Goal: Information Seeking & Learning: Learn about a topic

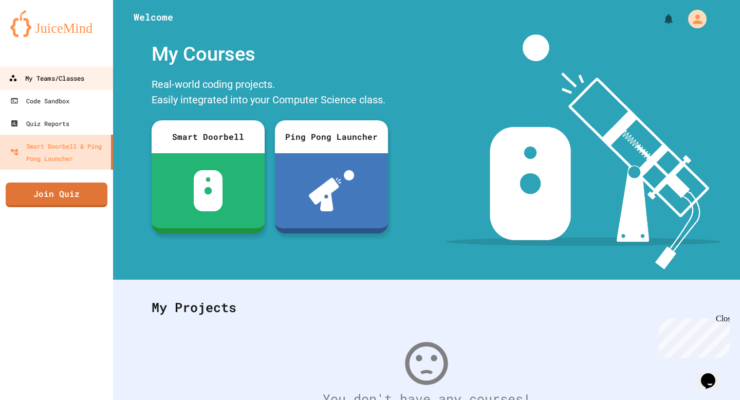
click at [66, 80] on div "My Teams/Classes" at bounding box center [47, 78] width 76 height 13
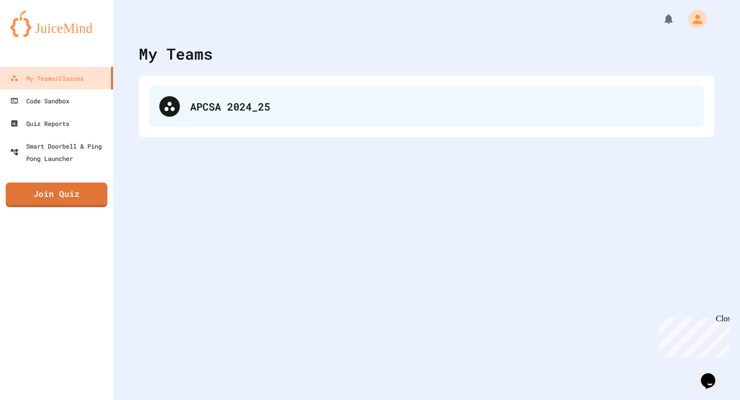
click at [177, 102] on div at bounding box center [169, 106] width 21 height 21
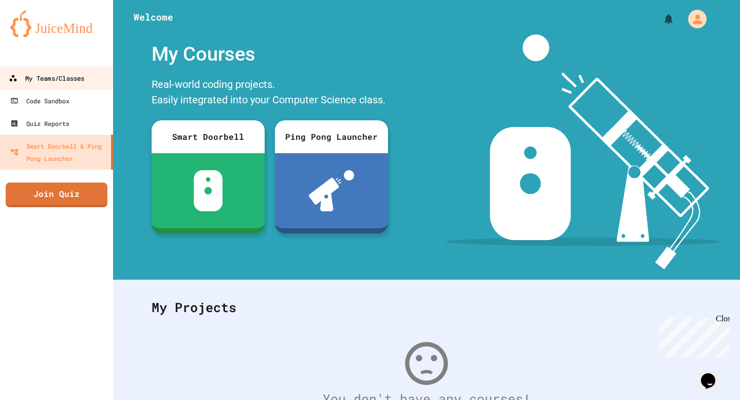
click at [33, 77] on div "My Teams/Classes" at bounding box center [47, 78] width 76 height 13
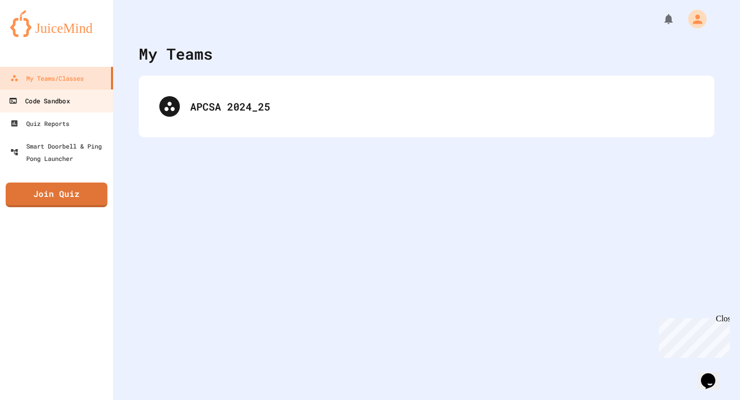
click at [51, 103] on div "Code Sandbox" at bounding box center [39, 101] width 61 height 13
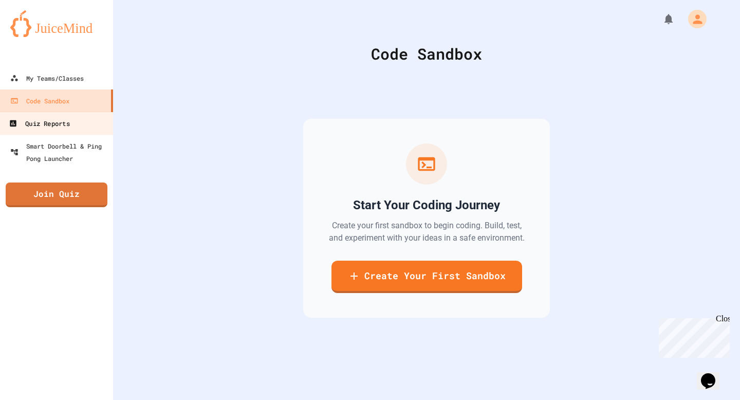
click at [51, 119] on div "Quiz Reports" at bounding box center [39, 123] width 61 height 13
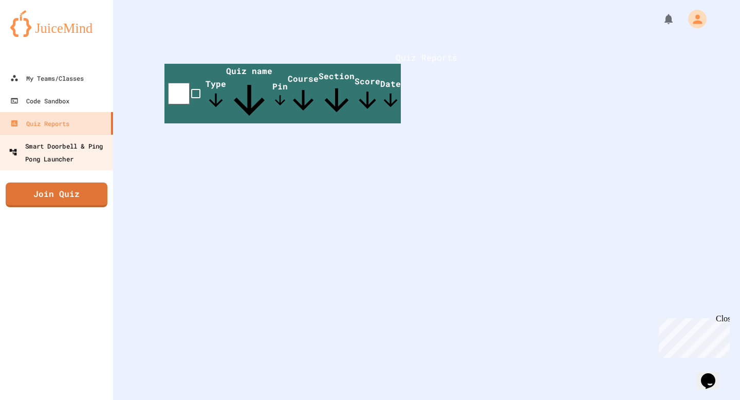
click at [46, 159] on div "Smart Doorbell & Ping Pong Launcher" at bounding box center [60, 151] width 102 height 25
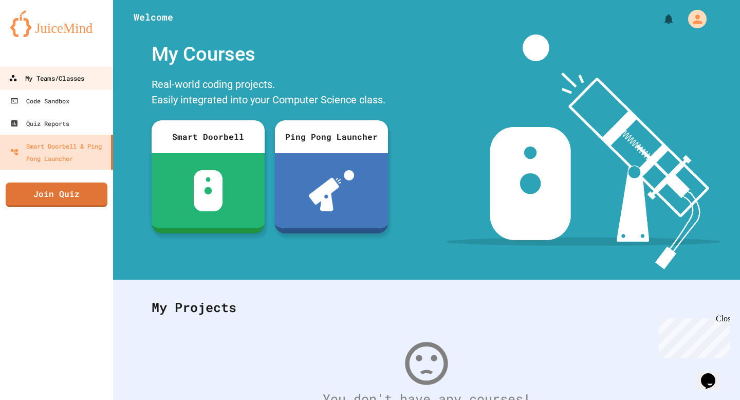
click at [63, 74] on div "My Teams/Classes" at bounding box center [47, 78] width 76 height 13
click at [91, 74] on link "My Teams/Classes" at bounding box center [56, 77] width 117 height 23
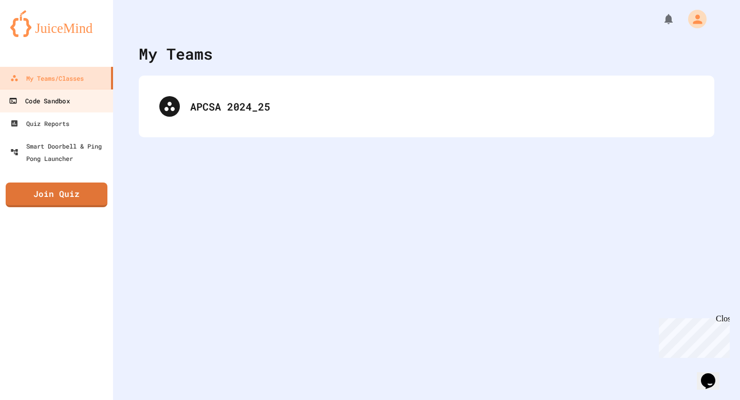
click at [79, 103] on link "Code Sandbox" at bounding box center [56, 100] width 117 height 23
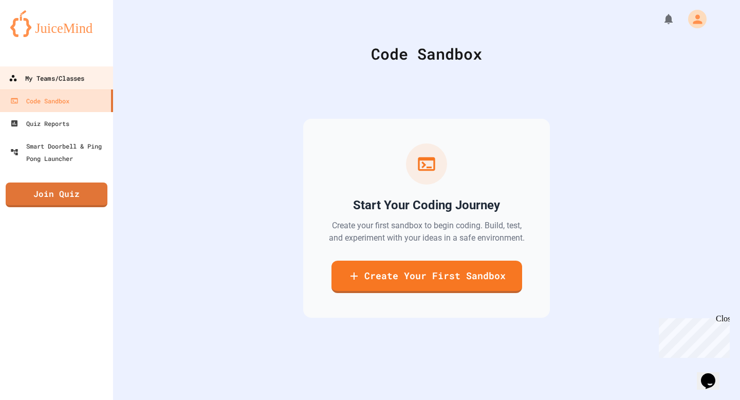
click at [74, 80] on div "My Teams/Classes" at bounding box center [47, 78] width 76 height 13
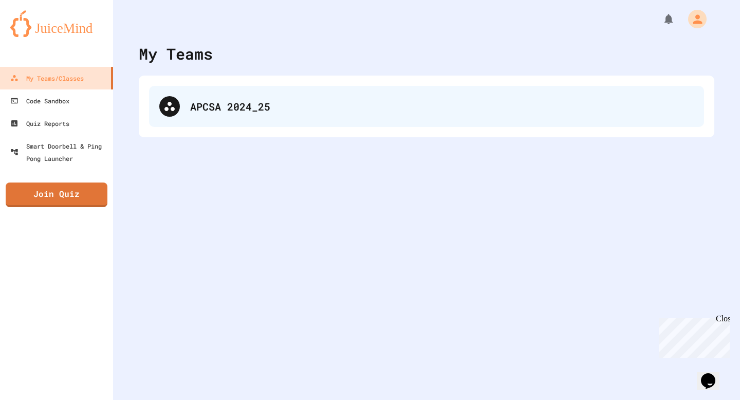
click at [268, 107] on div "APCSA 2024_25" at bounding box center [442, 106] width 504 height 15
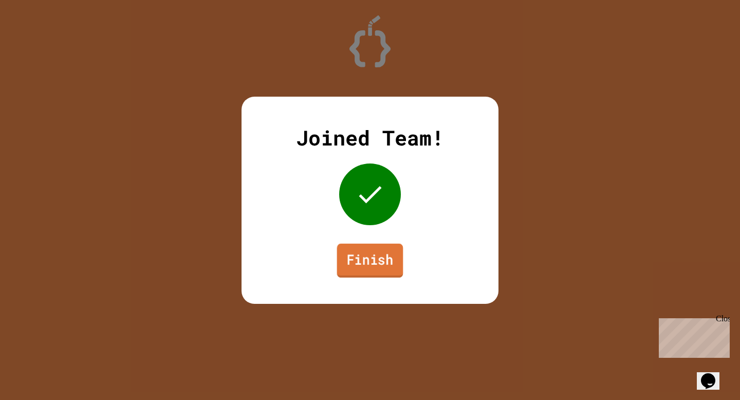
click at [374, 268] on link "Finish" at bounding box center [370, 260] width 66 height 34
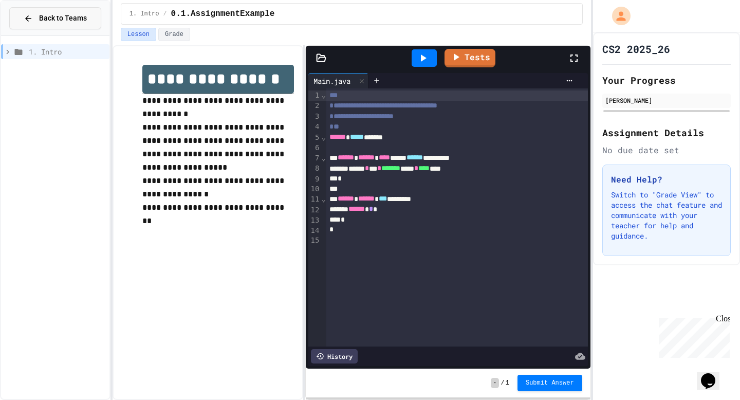
click at [35, 15] on div "Back to Teams" at bounding box center [55, 18] width 63 height 11
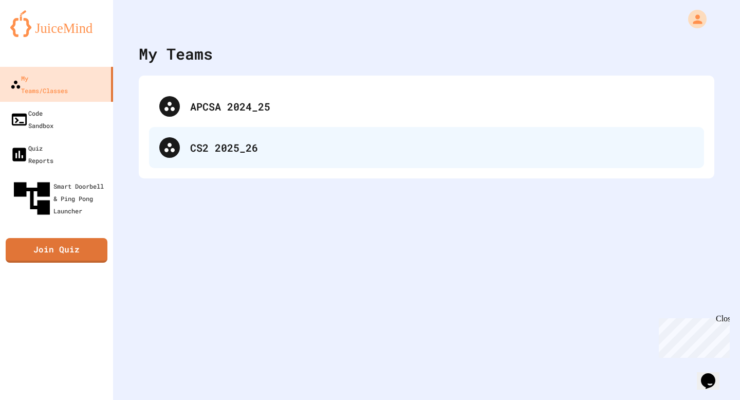
click at [196, 152] on div "CS2 2025_26" at bounding box center [442, 147] width 504 height 15
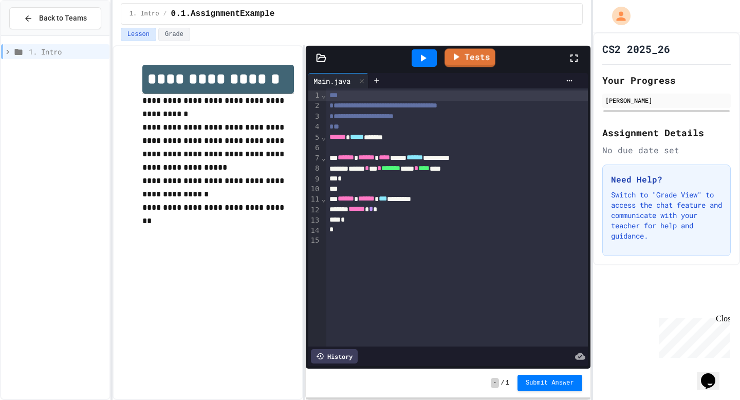
click at [429, 59] on icon at bounding box center [423, 58] width 12 height 12
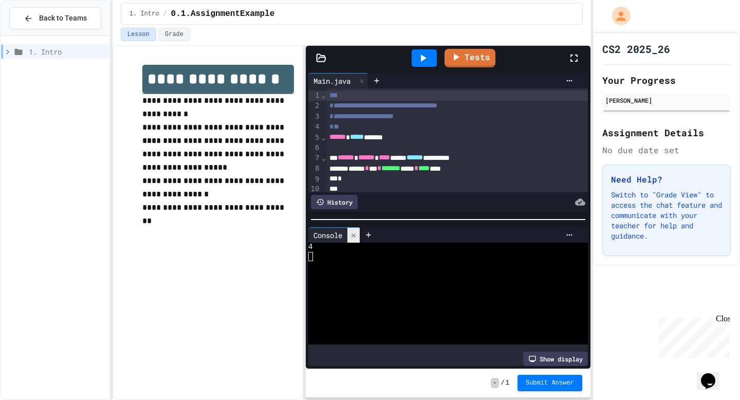
click at [355, 232] on icon at bounding box center [353, 235] width 7 height 7
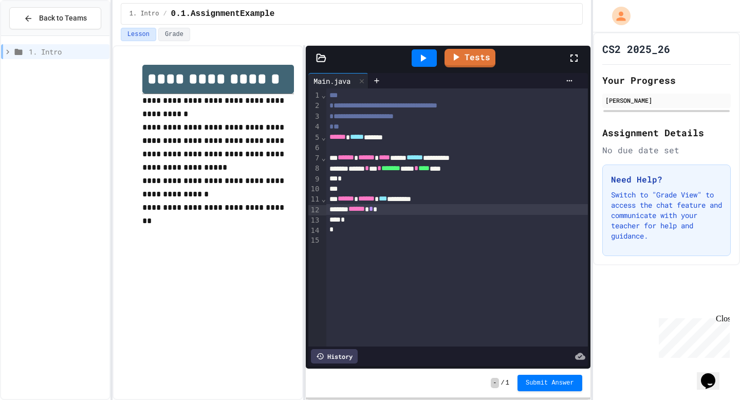
click at [373, 211] on span "*" at bounding box center [371, 208] width 4 height 7
click at [420, 51] on div at bounding box center [424, 57] width 25 height 17
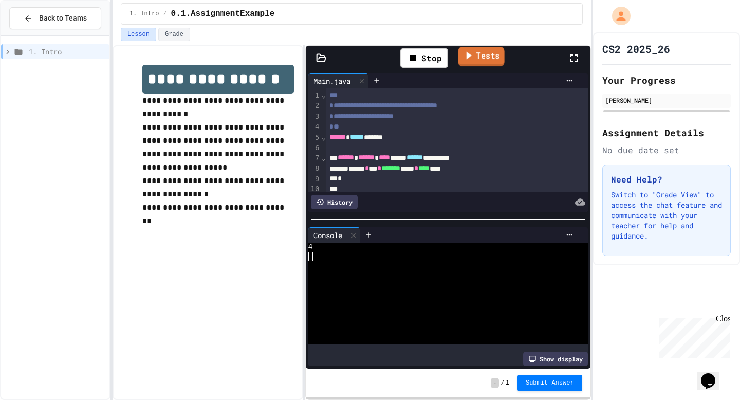
click at [459, 51] on link "Tests" at bounding box center [481, 57] width 46 height 20
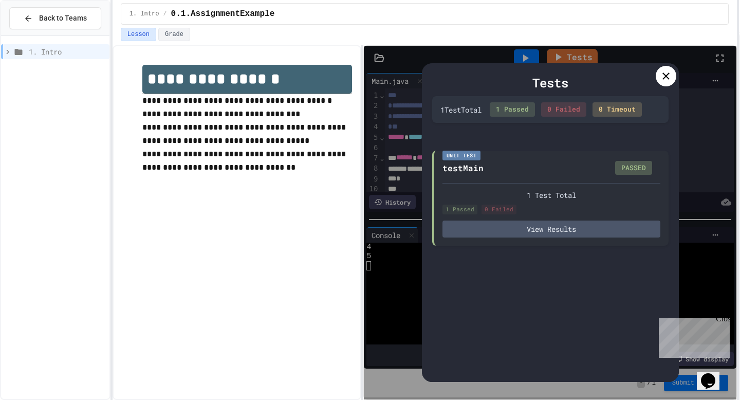
click at [740, 48] on div "**********" at bounding box center [370, 200] width 740 height 400
click at [663, 78] on icon at bounding box center [666, 76] width 12 height 12
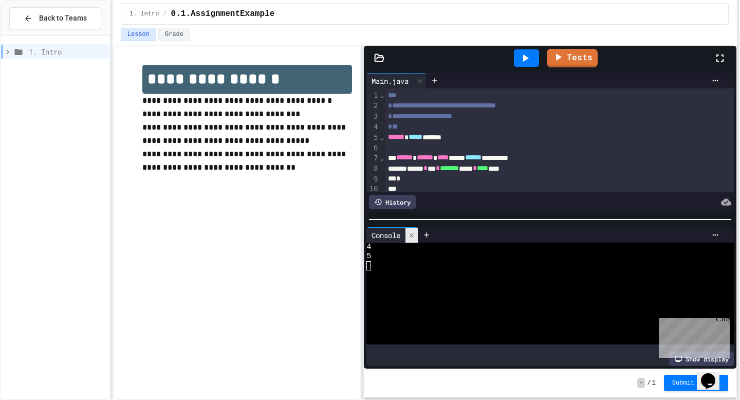
click at [411, 233] on icon at bounding box center [412, 235] width 4 height 4
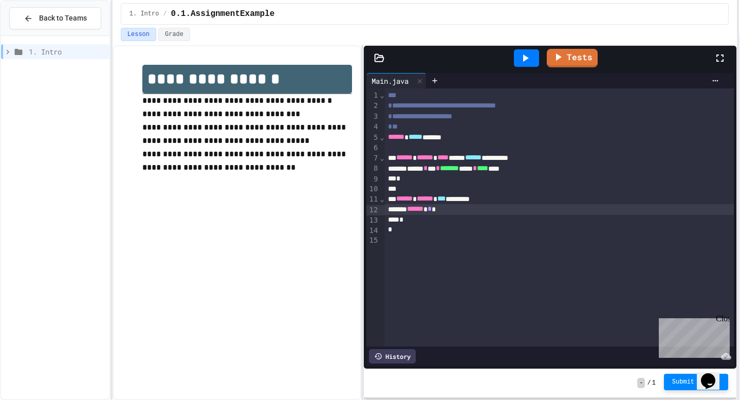
click at [683, 380] on span "Submit Answer" at bounding box center [697, 382] width 48 height 8
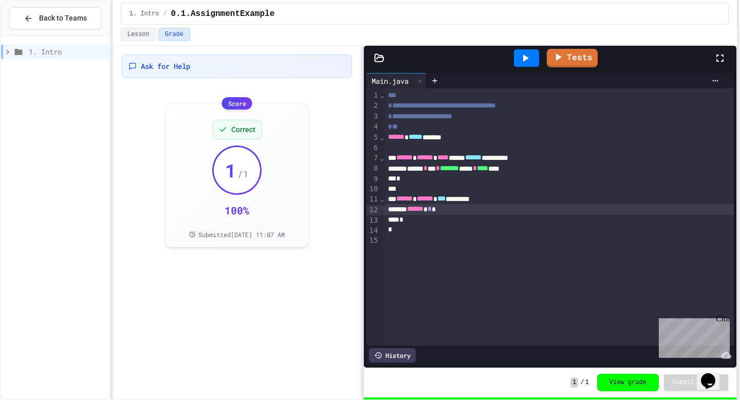
click at [383, 53] on icon at bounding box center [379, 58] width 10 height 10
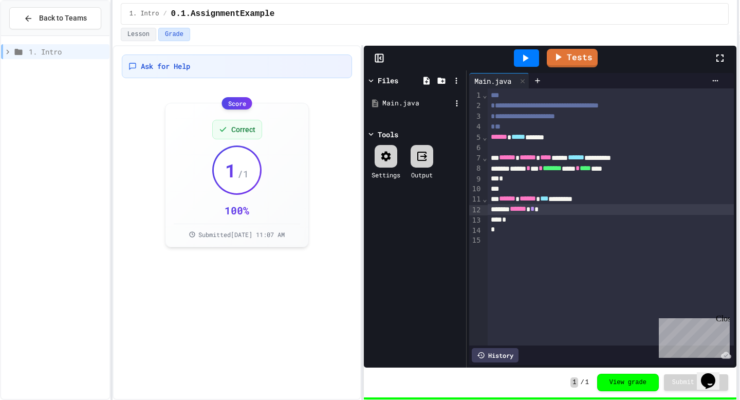
click at [406, 98] on div "Main.java" at bounding box center [417, 103] width 69 height 10
click at [404, 102] on div "Main.java" at bounding box center [417, 103] width 69 height 10
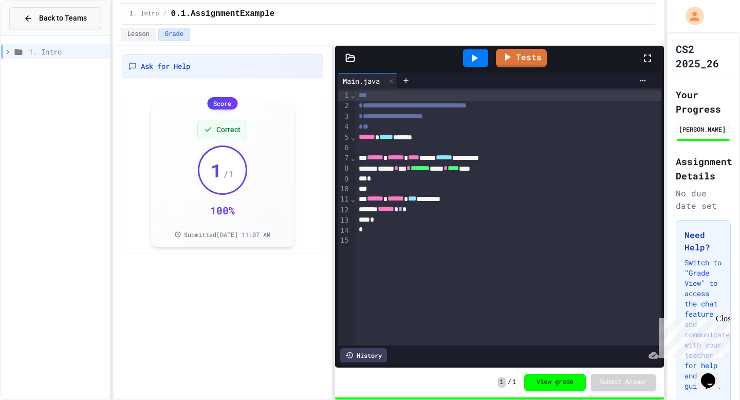
click at [84, 21] on span "Back to Teams" at bounding box center [63, 18] width 48 height 11
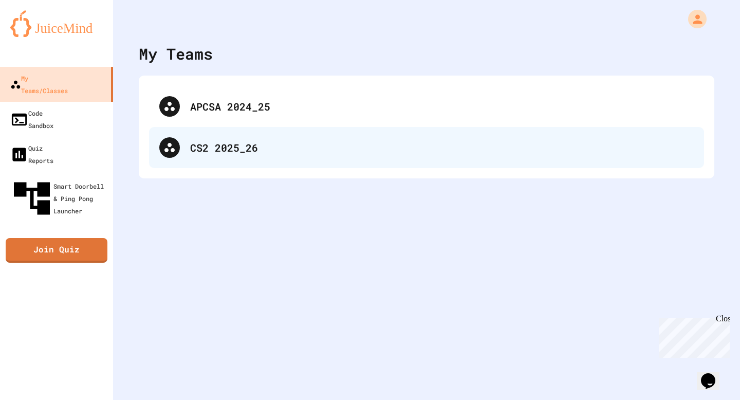
click at [216, 136] on div "CS2 2025_26" at bounding box center [426, 147] width 555 height 41
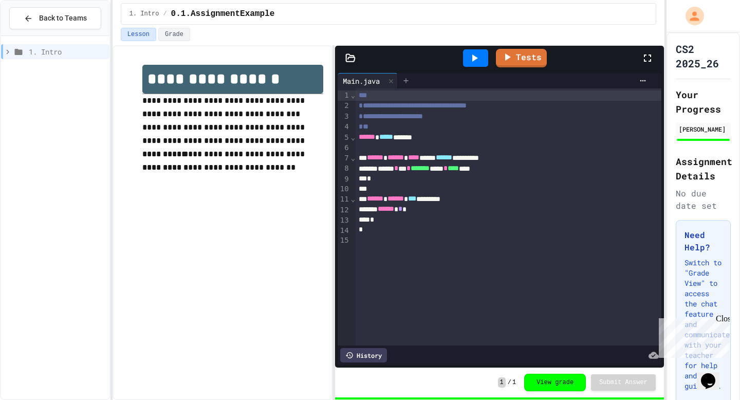
click at [405, 77] on icon at bounding box center [406, 81] width 8 height 8
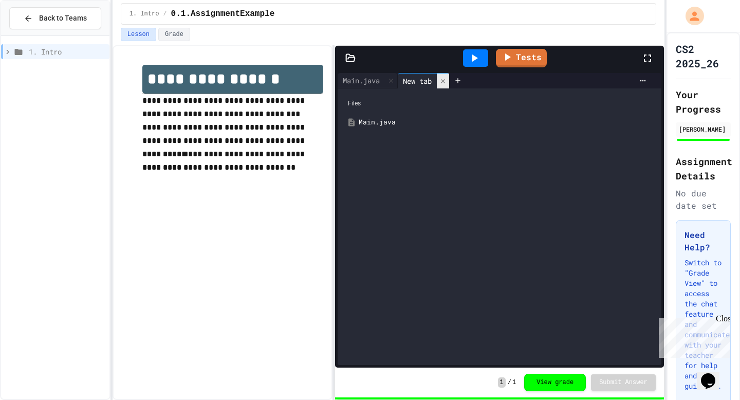
click at [446, 80] on icon at bounding box center [443, 81] width 7 height 7
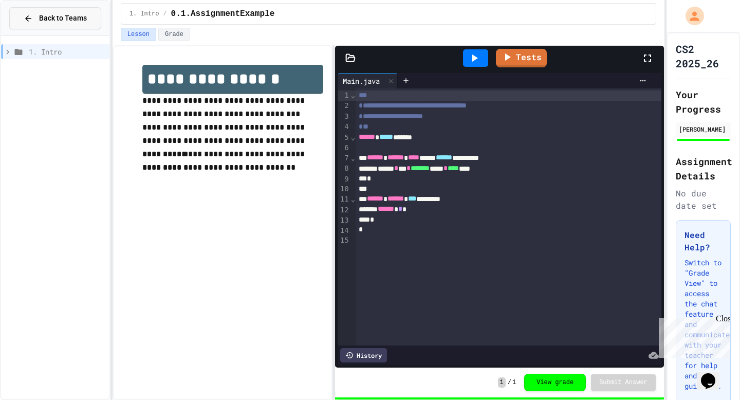
click at [85, 24] on button "Back to Teams" at bounding box center [55, 18] width 92 height 22
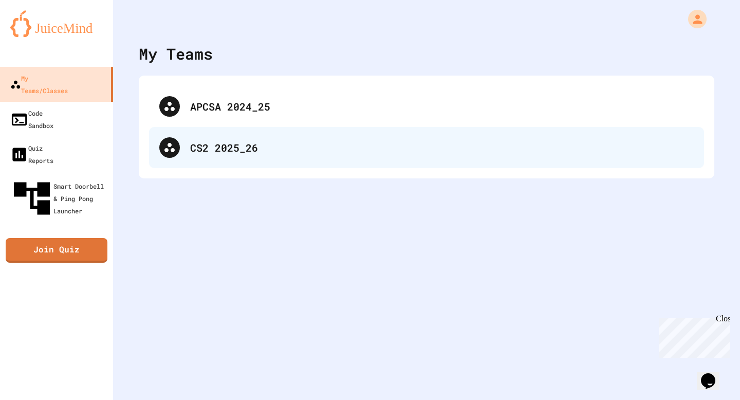
click at [227, 139] on div "CS2 2025_26" at bounding box center [426, 147] width 555 height 41
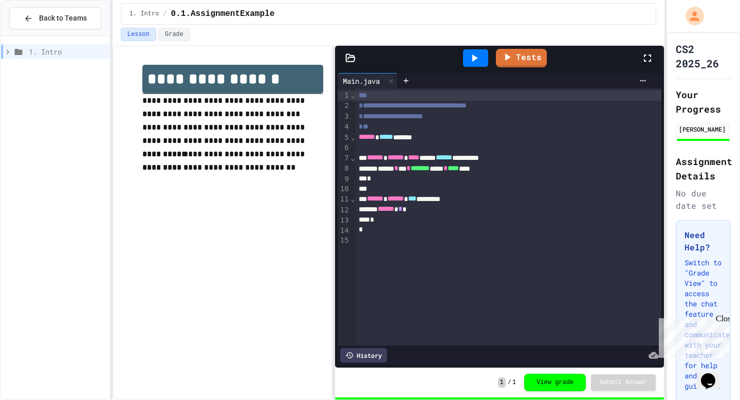
click at [53, 47] on span "1. Intro" at bounding box center [67, 51] width 77 height 11
click at [52, 85] on span "0.2.ReadWrite" at bounding box center [69, 88] width 74 height 11
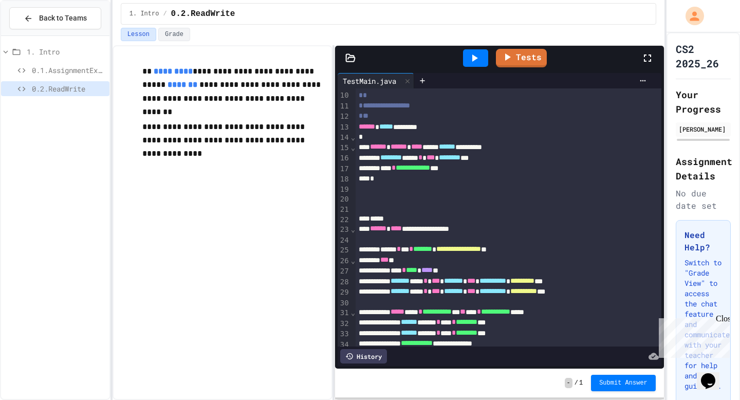
scroll to position [84, 0]
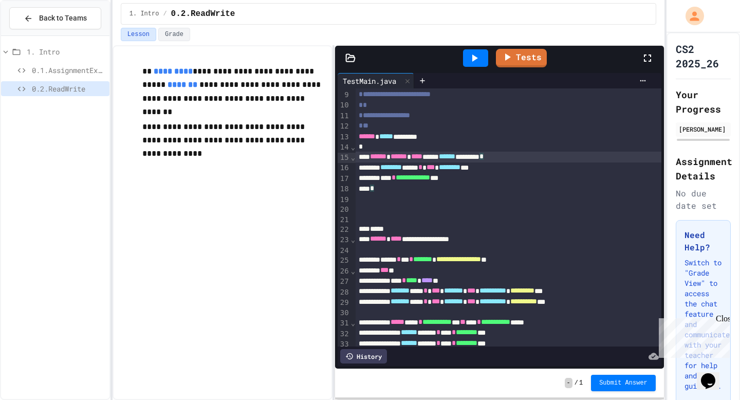
click at [552, 155] on div "****** ****** **** ***** ****** ******* *" at bounding box center [509, 157] width 306 height 10
click at [479, 143] on div "*" at bounding box center [509, 147] width 306 height 10
click at [504, 177] on div "**********" at bounding box center [509, 178] width 306 height 10
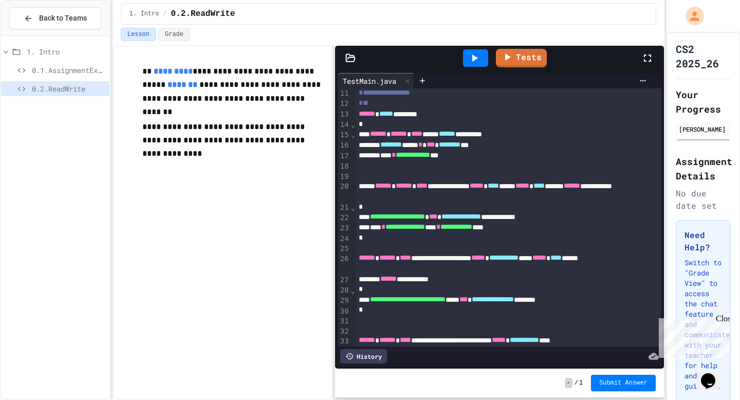
scroll to position [107, 0]
click at [566, 216] on div "**********" at bounding box center [509, 216] width 306 height 10
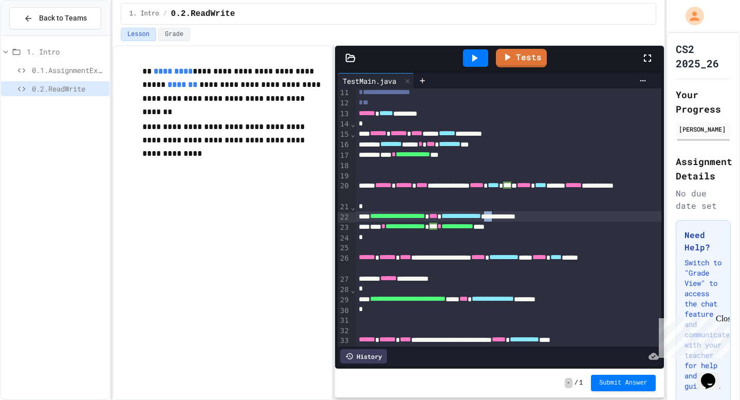
click at [566, 216] on div "**********" at bounding box center [509, 216] width 306 height 10
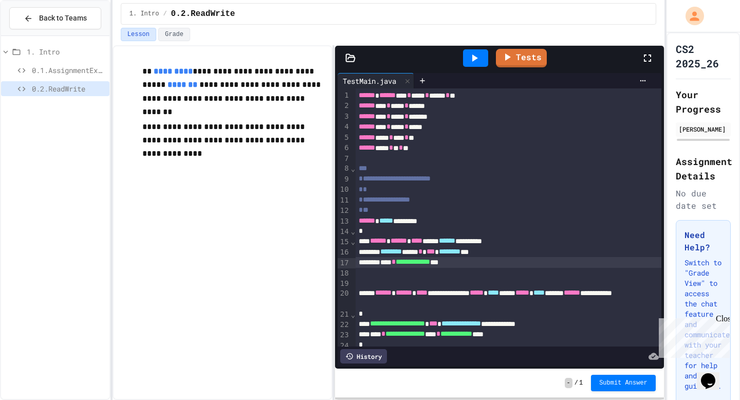
click at [494, 263] on div "**********" at bounding box center [509, 262] width 306 height 10
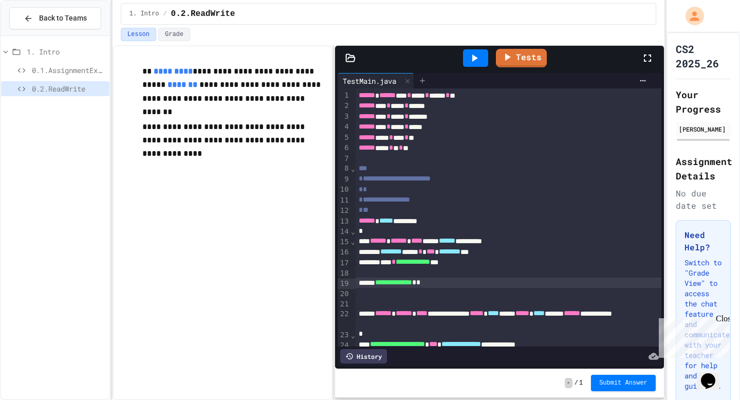
click at [425, 80] on icon at bounding box center [422, 80] width 5 height 5
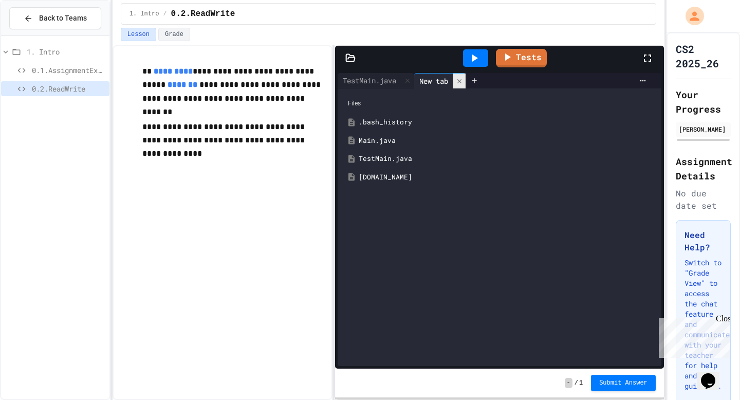
click at [461, 79] on icon at bounding box center [460, 81] width 4 height 4
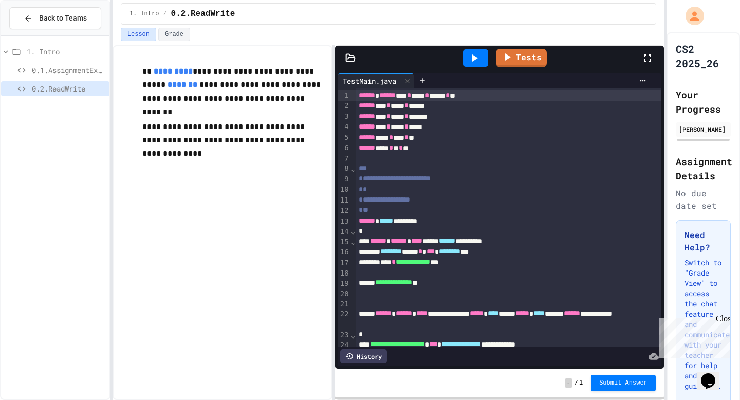
click at [353, 55] on icon at bounding box center [350, 57] width 9 height 7
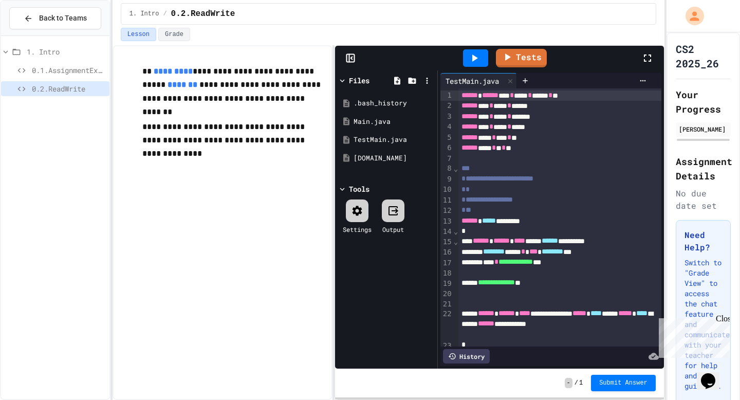
click at [356, 77] on div "Files" at bounding box center [359, 80] width 21 height 11
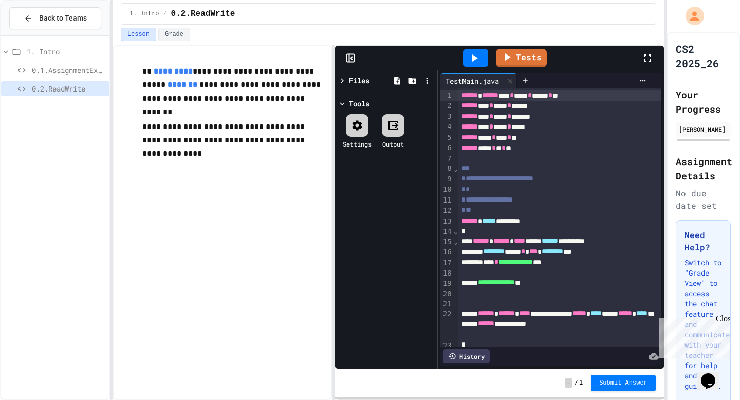
click at [349, 57] on icon at bounding box center [349, 59] width 0 height 8
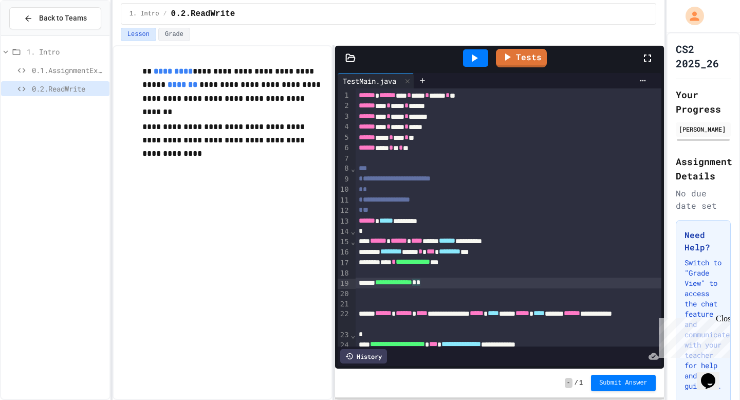
click at [449, 282] on div "**********" at bounding box center [509, 283] width 306 height 10
click at [478, 60] on icon at bounding box center [474, 58] width 12 height 12
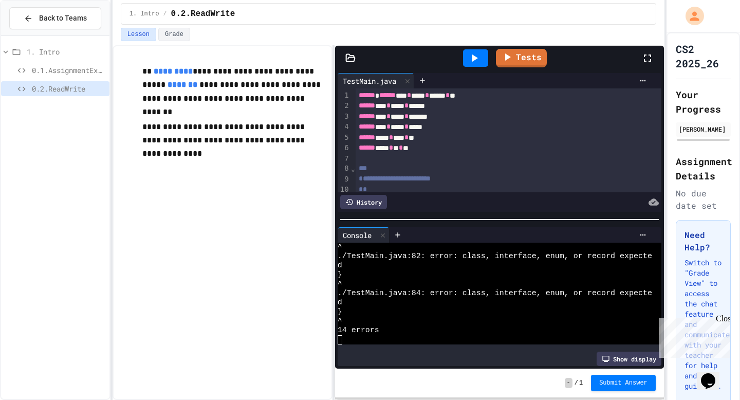
scroll to position [435, 0]
click at [377, 238] on div "Console" at bounding box center [357, 235] width 39 height 11
click at [379, 237] on div at bounding box center [383, 235] width 12 height 15
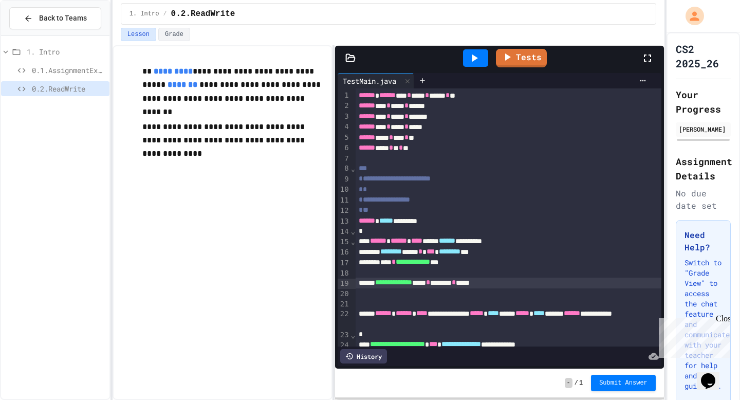
click at [410, 231] on div "*" at bounding box center [509, 231] width 306 height 10
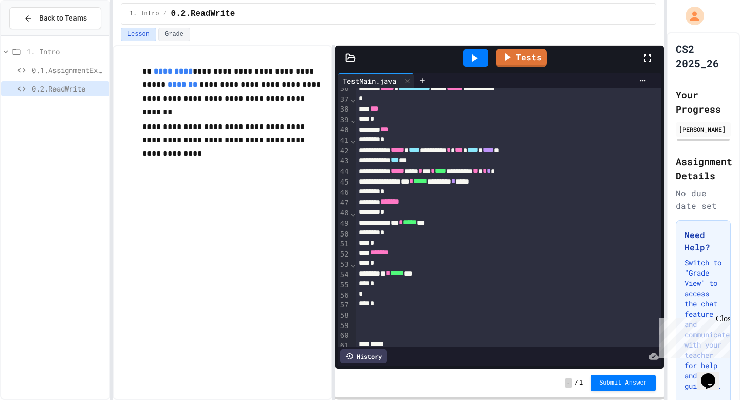
scroll to position [400, 0]
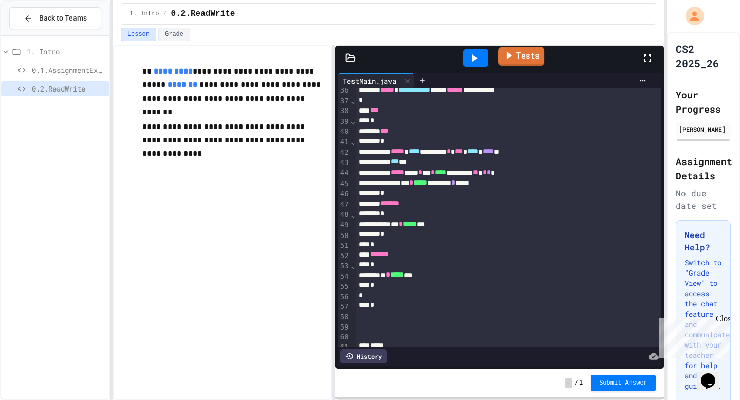
click at [524, 64] on link "Tests" at bounding box center [522, 57] width 46 height 20
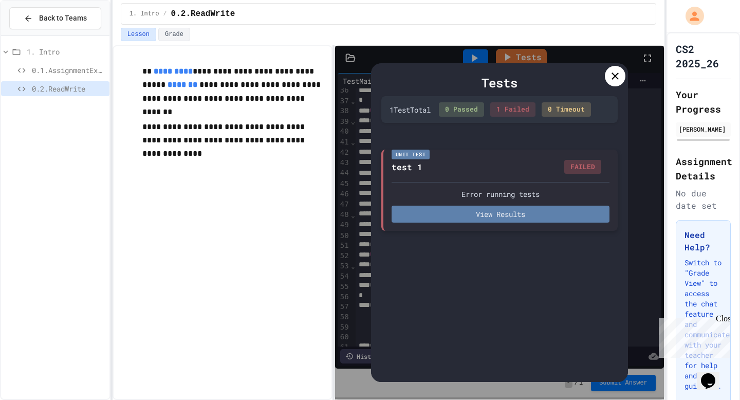
click at [529, 207] on button "View Results" at bounding box center [501, 214] width 218 height 17
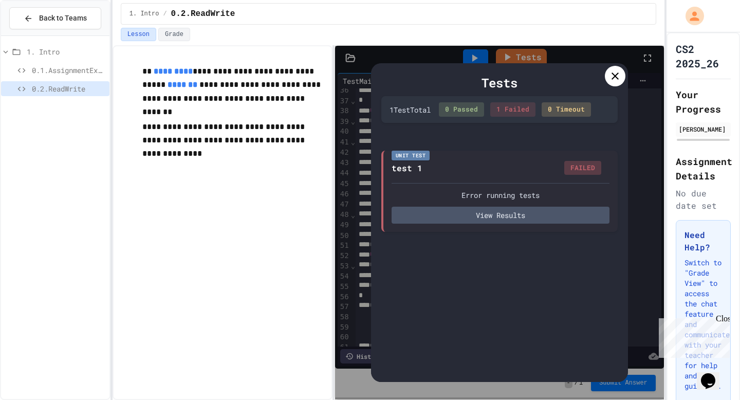
scroll to position [0, 0]
click at [611, 79] on icon at bounding box center [615, 76] width 12 height 12
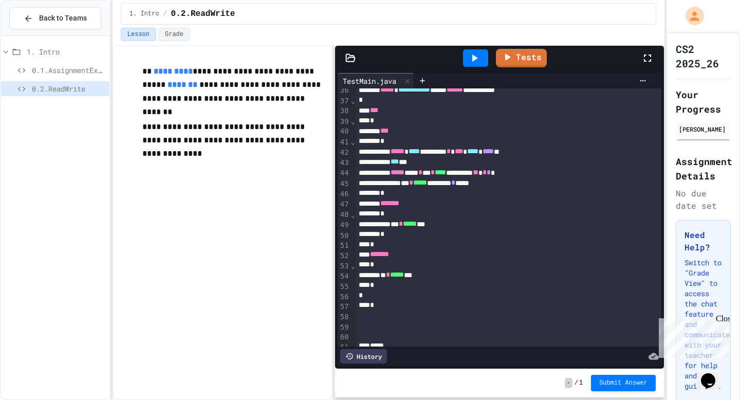
click at [478, 63] on icon at bounding box center [474, 58] width 12 height 12
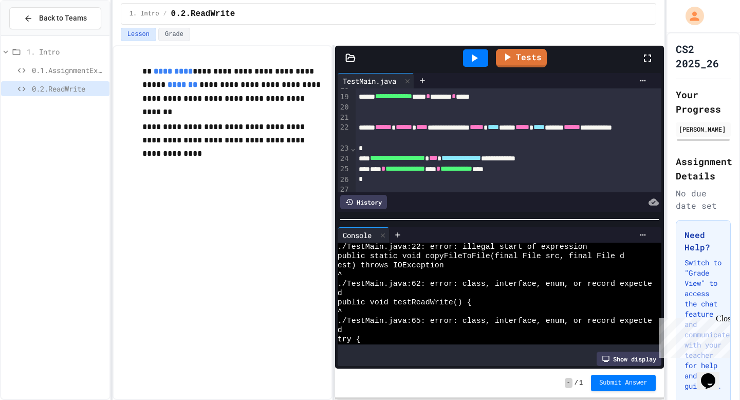
scroll to position [188, 0]
click at [384, 230] on div at bounding box center [383, 235] width 12 height 15
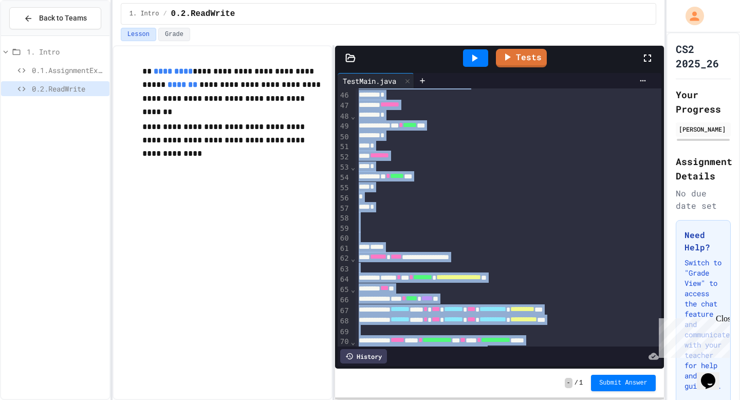
scroll to position [527, 0]
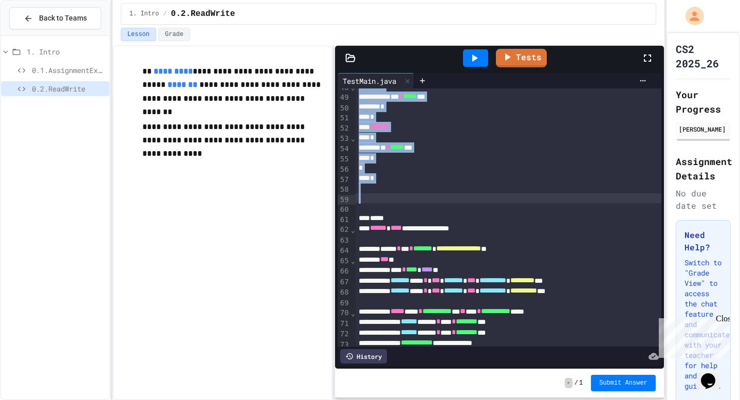
drag, startPoint x: 379, startPoint y: 220, endPoint x: 441, endPoint y: 195, distance: 66.9
click at [441, 195] on div "**********" at bounding box center [509, 33] width 306 height 942
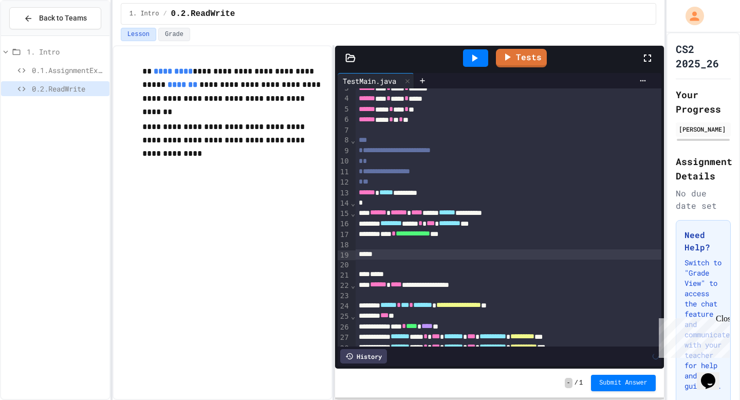
scroll to position [0, 0]
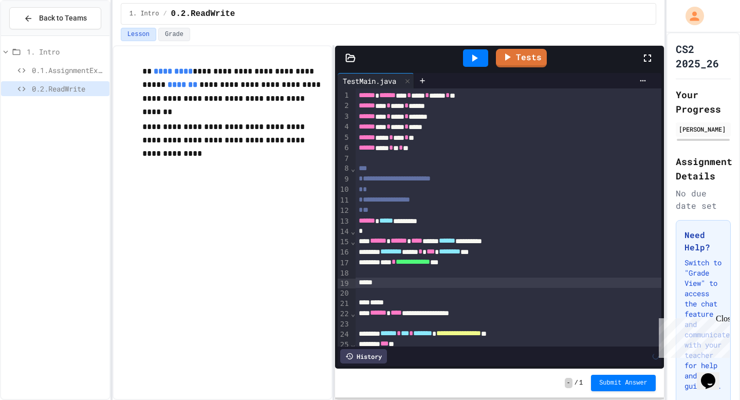
click at [440, 227] on div "*" at bounding box center [509, 231] width 306 height 10
click at [440, 233] on div "*" at bounding box center [509, 231] width 306 height 10
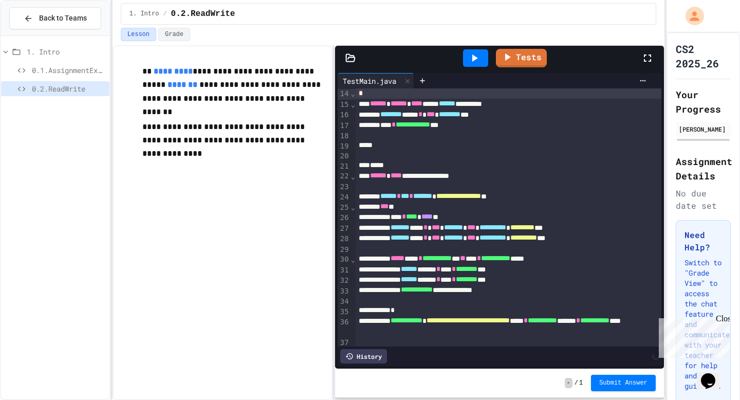
scroll to position [244, 0]
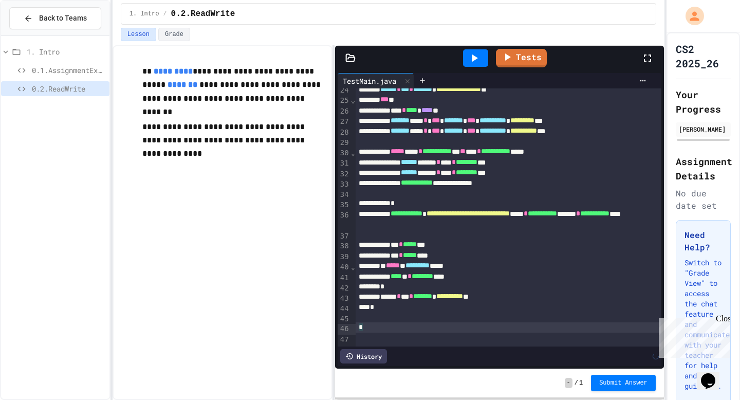
click at [393, 326] on div "*" at bounding box center [509, 327] width 306 height 10
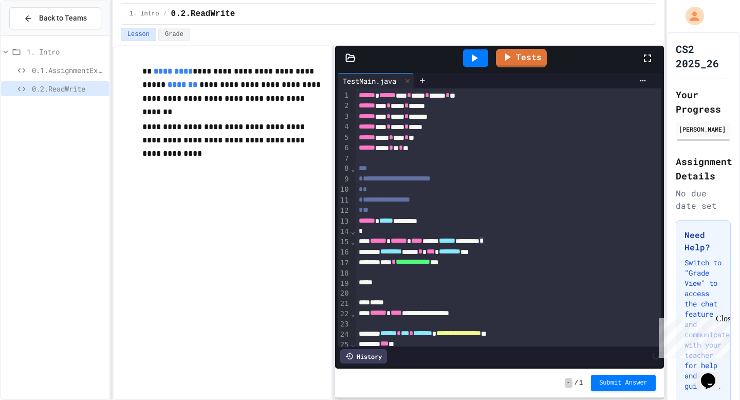
click at [415, 276] on div at bounding box center [509, 273] width 306 height 10
click at [493, 262] on div "**********" at bounding box center [509, 262] width 306 height 10
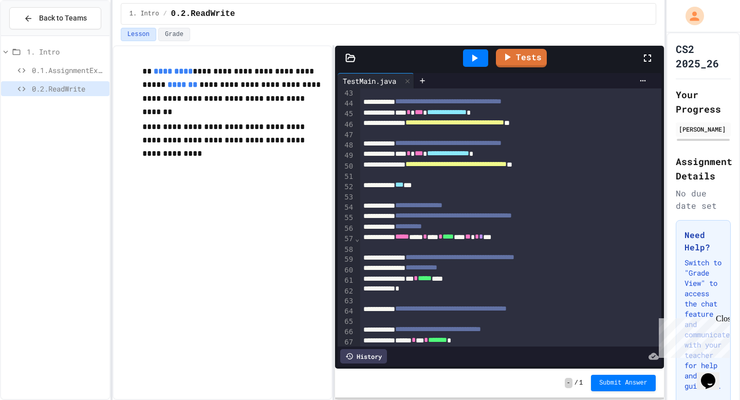
scroll to position [437, 0]
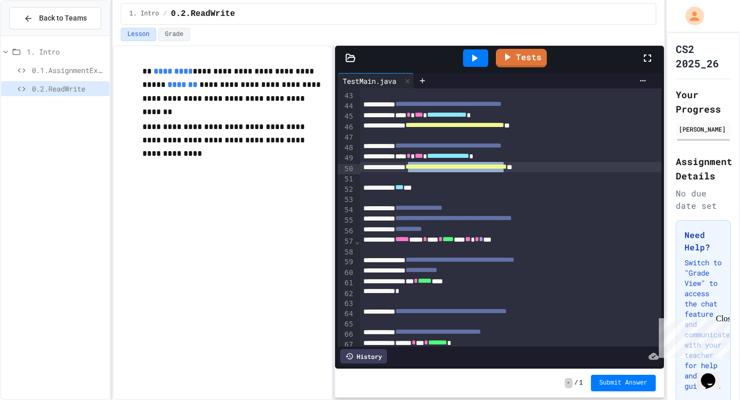
drag, startPoint x: 598, startPoint y: 169, endPoint x: 437, endPoint y: 171, distance: 162.0
click at [437, 170] on span "**********" at bounding box center [456, 166] width 101 height 7
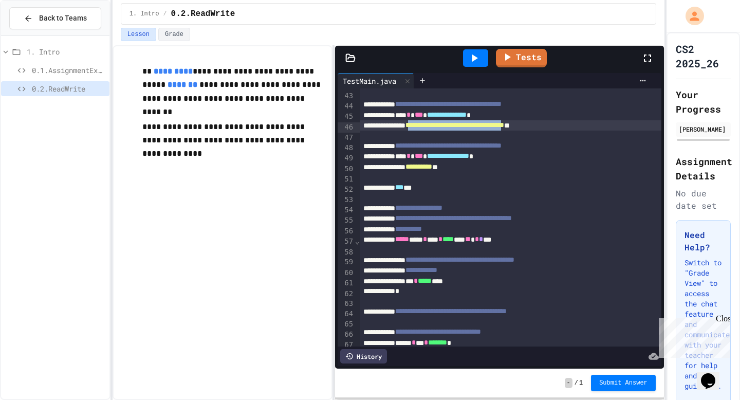
drag, startPoint x: 437, startPoint y: 125, endPoint x: 593, endPoint y: 127, distance: 156.3
click at [504, 127] on span "**********" at bounding box center [455, 124] width 99 height 7
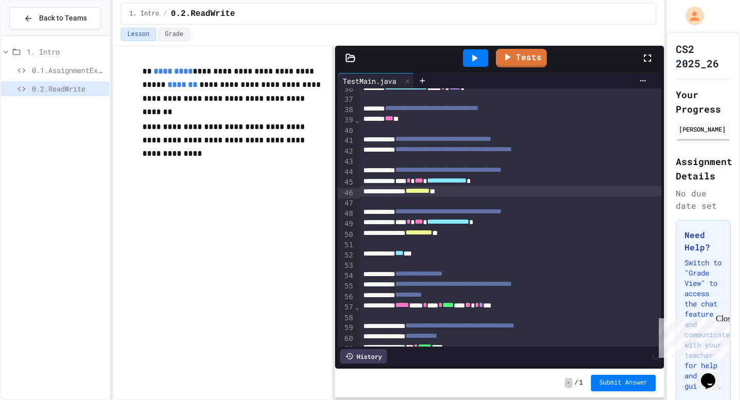
scroll to position [349, 0]
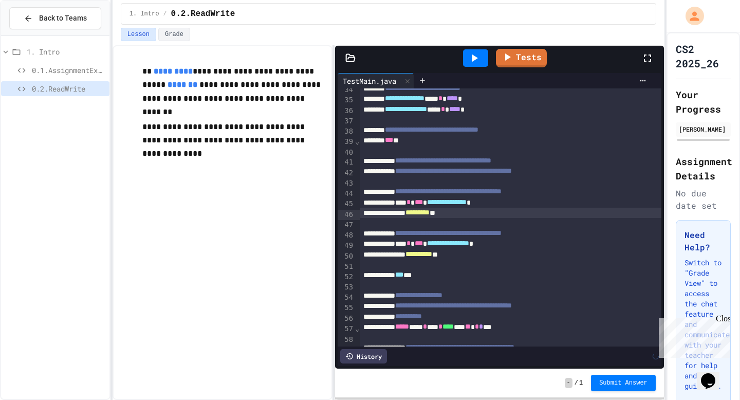
click at [481, 58] on icon at bounding box center [474, 58] width 12 height 12
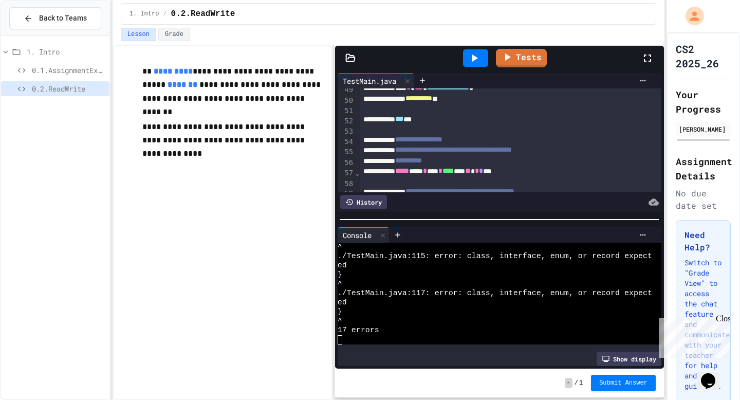
scroll to position [531, 0]
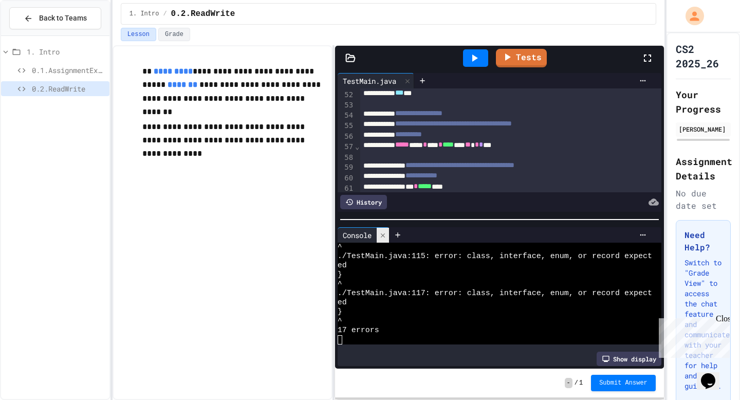
click at [389, 228] on div at bounding box center [383, 235] width 12 height 15
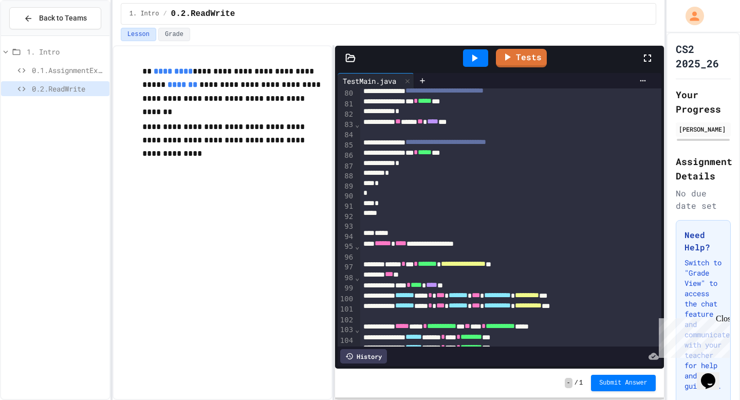
scroll to position [830, 0]
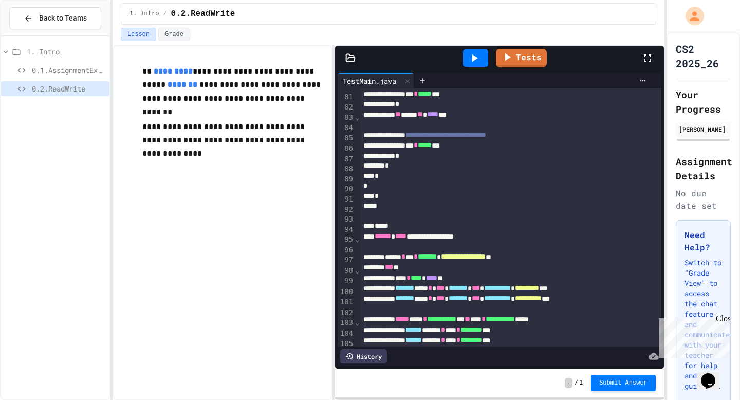
click at [409, 202] on div "*" at bounding box center [510, 196] width 301 height 10
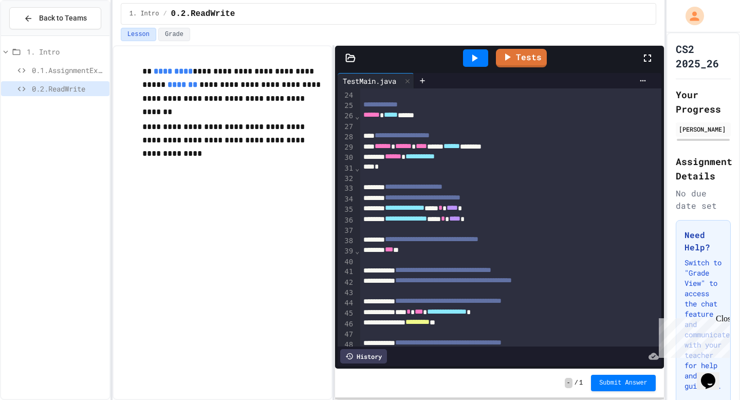
scroll to position [0, 0]
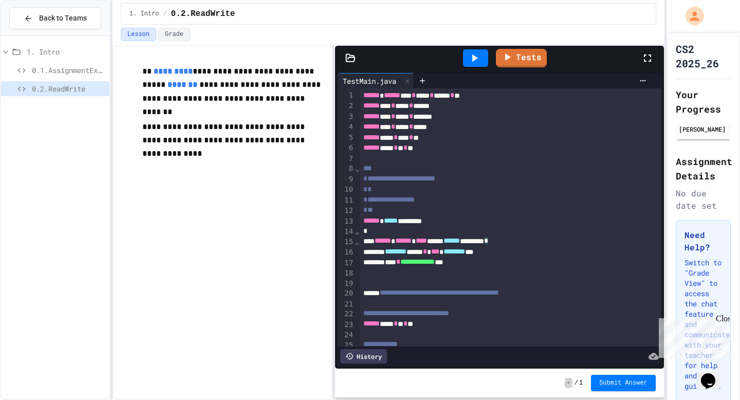
click at [406, 228] on div "*" at bounding box center [510, 231] width 301 height 10
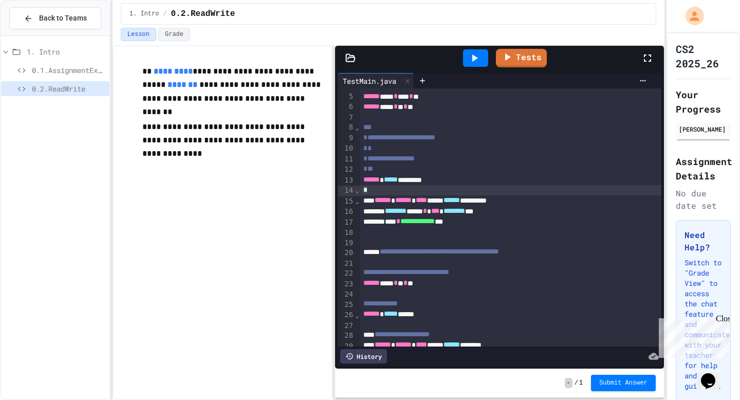
scroll to position [43, 0]
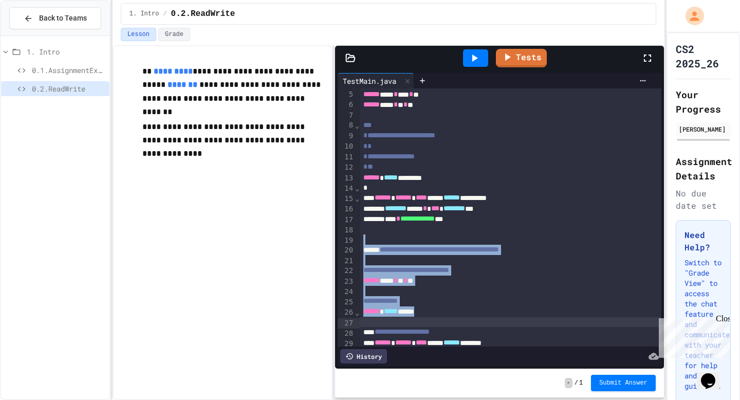
drag, startPoint x: 377, startPoint y: 244, endPoint x: 442, endPoint y: 323, distance: 102.7
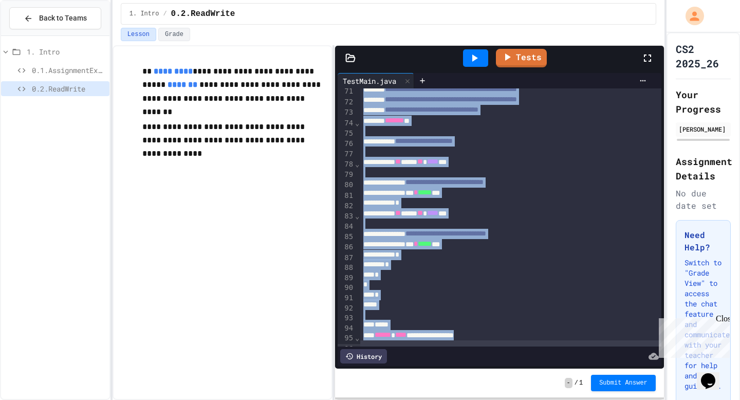
scroll to position [740, 0]
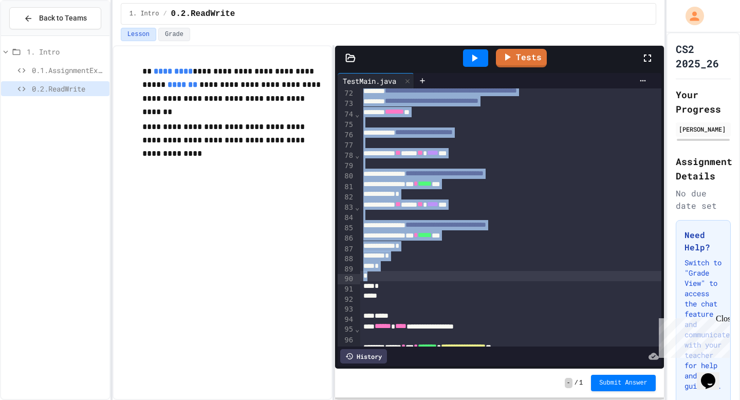
drag, startPoint x: 443, startPoint y: 350, endPoint x: 392, endPoint y: 276, distance: 89.7
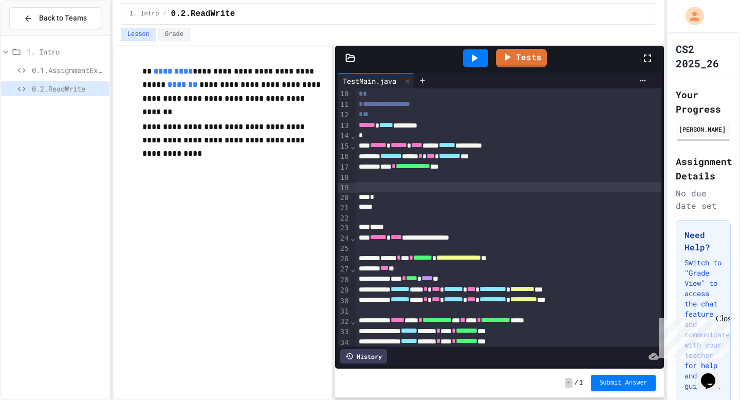
scroll to position [80, 0]
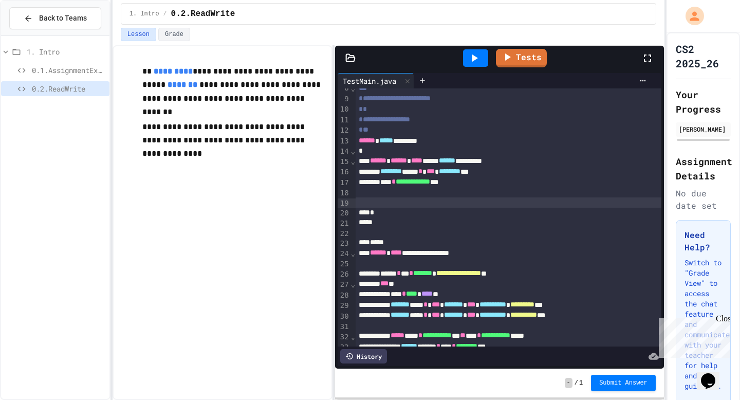
click at [546, 164] on div "****** ****** **** ***** ****** *********" at bounding box center [509, 161] width 306 height 10
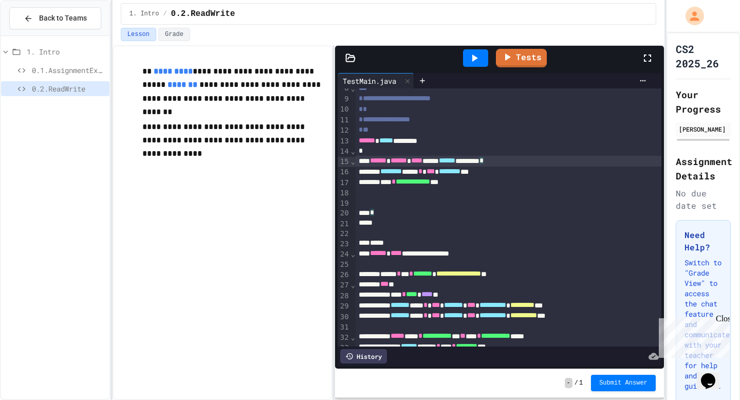
click at [498, 153] on div "*" at bounding box center [509, 151] width 306 height 10
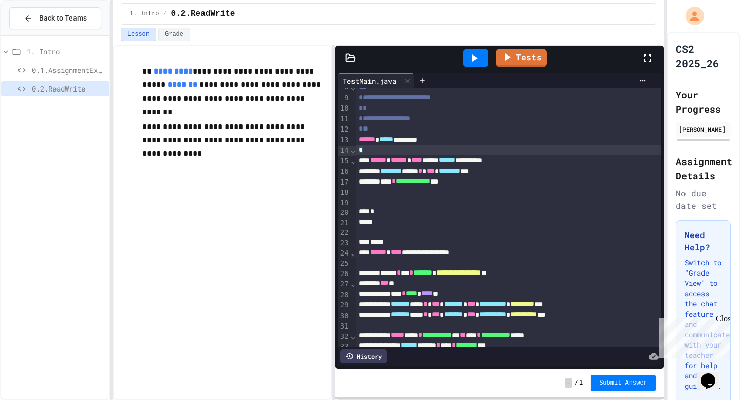
scroll to position [0, 0]
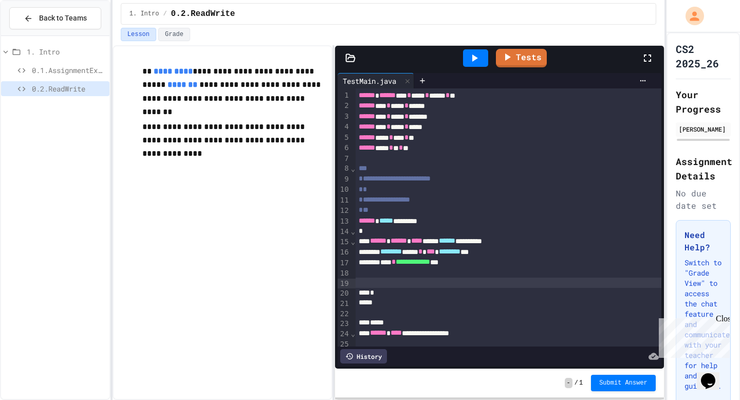
click at [437, 287] on div at bounding box center [509, 283] width 306 height 10
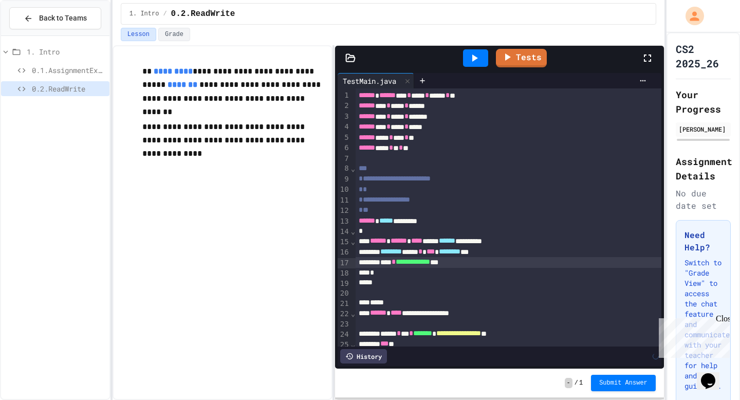
click at [446, 278] on div "**********" at bounding box center [509, 338] width 306 height 500
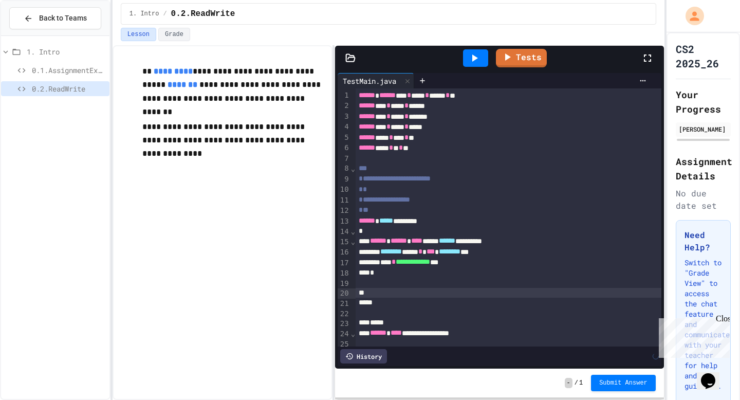
scroll to position [690, 0]
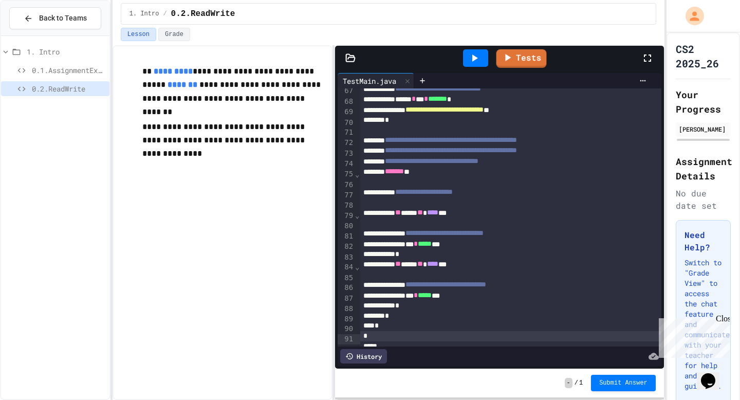
click at [481, 65] on div at bounding box center [475, 57] width 25 height 17
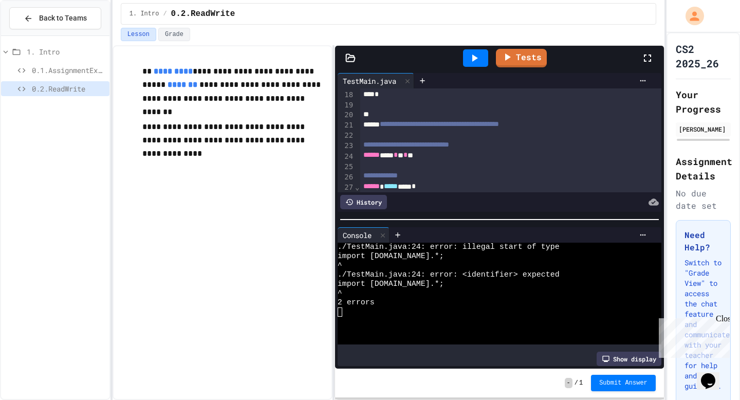
scroll to position [176, 0]
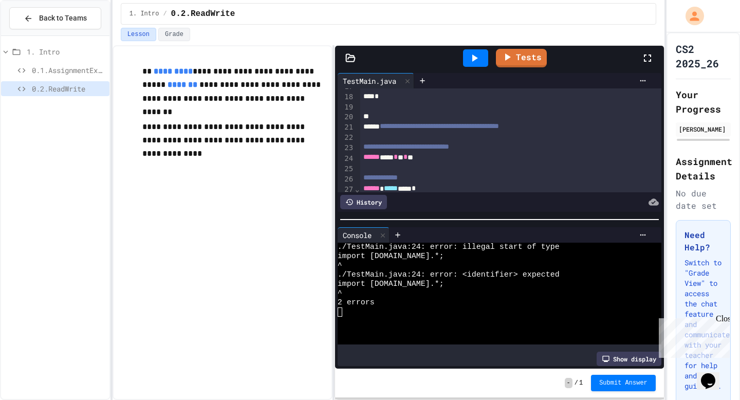
click at [385, 236] on icon at bounding box center [382, 235] width 7 height 7
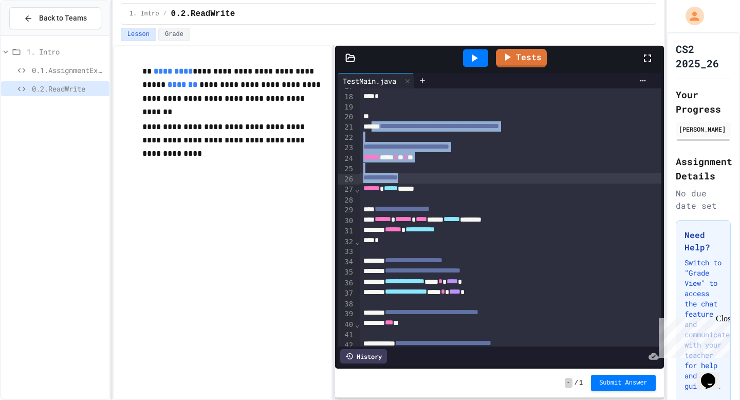
drag, startPoint x: 376, startPoint y: 128, endPoint x: 433, endPoint y: 178, distance: 76.1
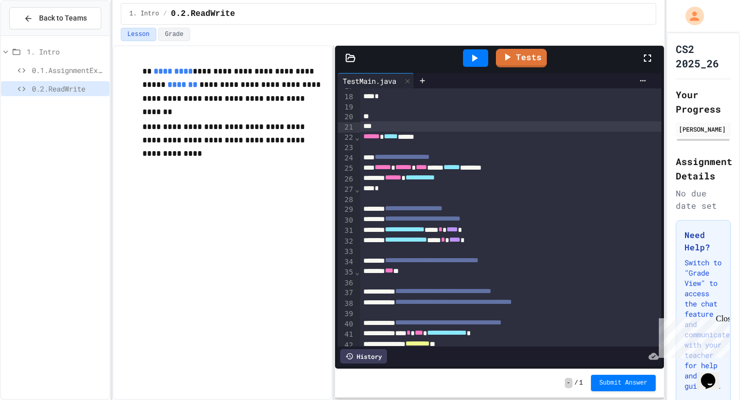
click at [476, 61] on icon at bounding box center [474, 58] width 12 height 12
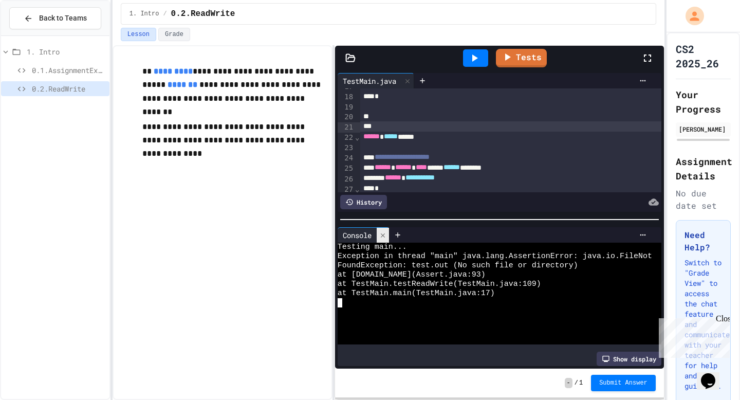
click at [380, 240] on div at bounding box center [383, 235] width 12 height 15
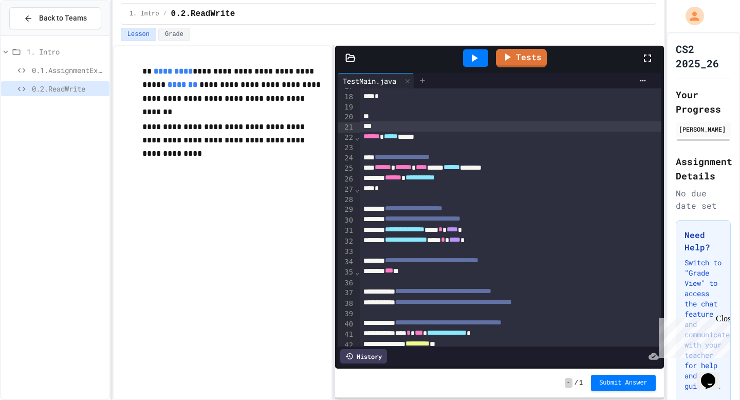
click at [425, 77] on icon at bounding box center [423, 81] width 8 height 8
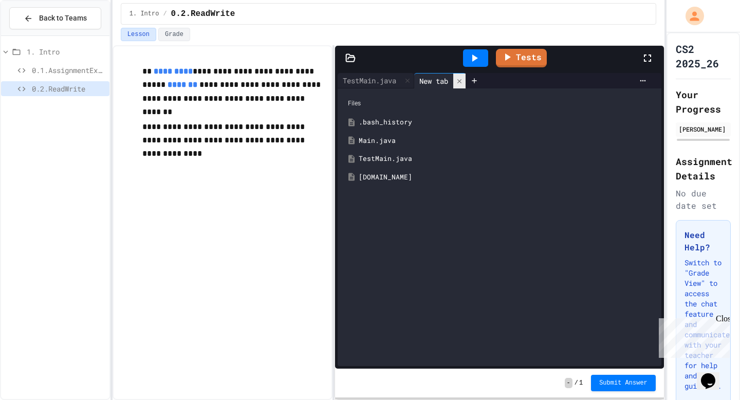
click at [463, 79] on icon at bounding box center [459, 81] width 7 height 7
